Goal: Information Seeking & Learning: Learn about a topic

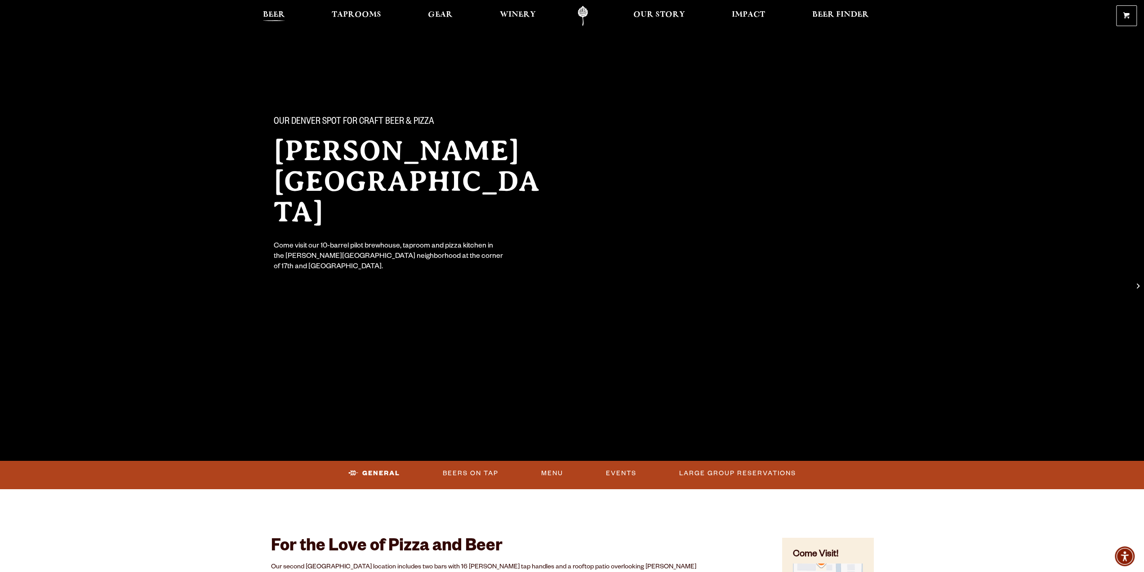
click at [273, 12] on span "Beer" at bounding box center [274, 14] width 22 height 7
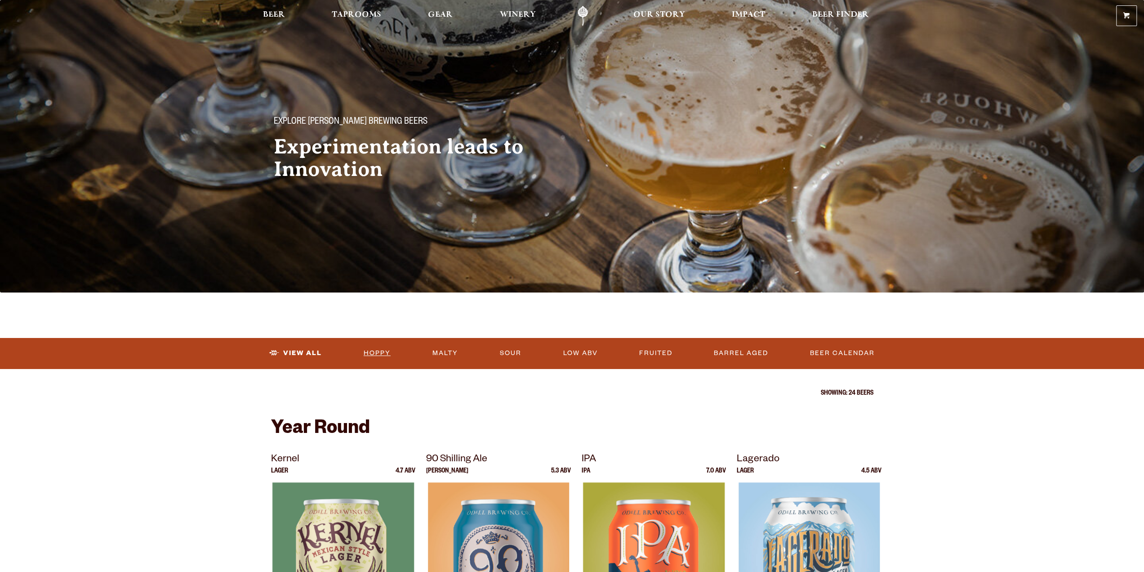
click at [377, 348] on link "Hoppy" at bounding box center [377, 353] width 34 height 21
click at [377, 349] on link "Hoppy" at bounding box center [377, 353] width 34 height 21
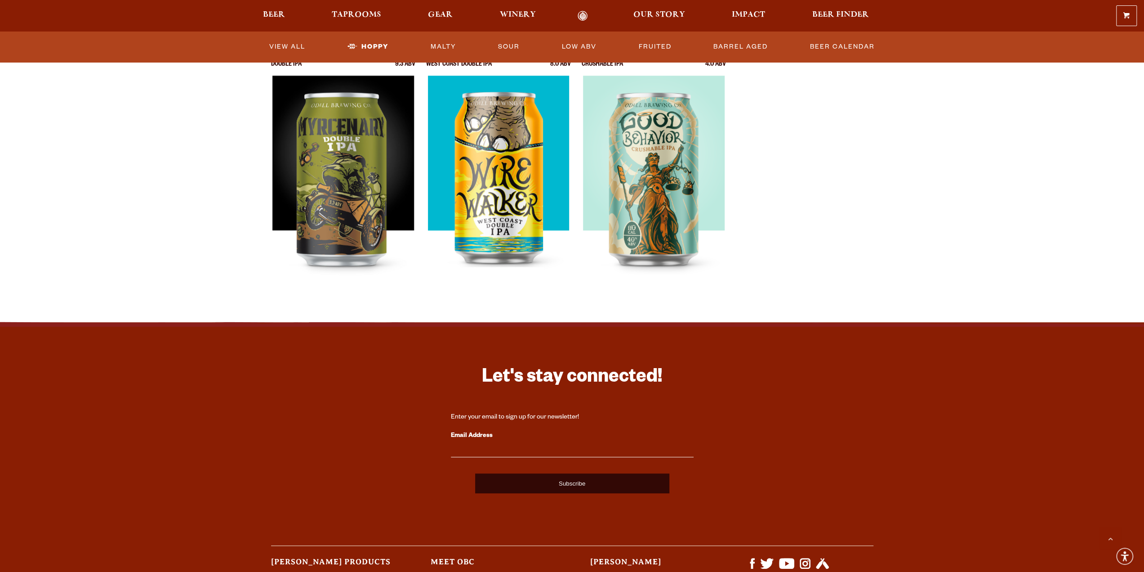
scroll to position [299, 0]
